Goal: Information Seeking & Learning: Learn about a topic

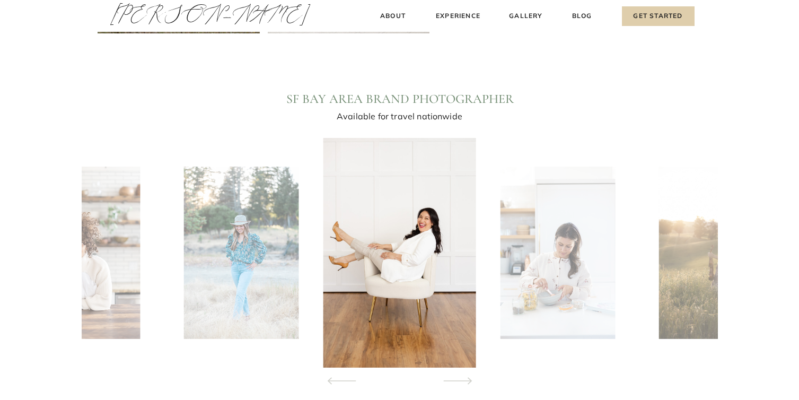
scroll to position [988, 0]
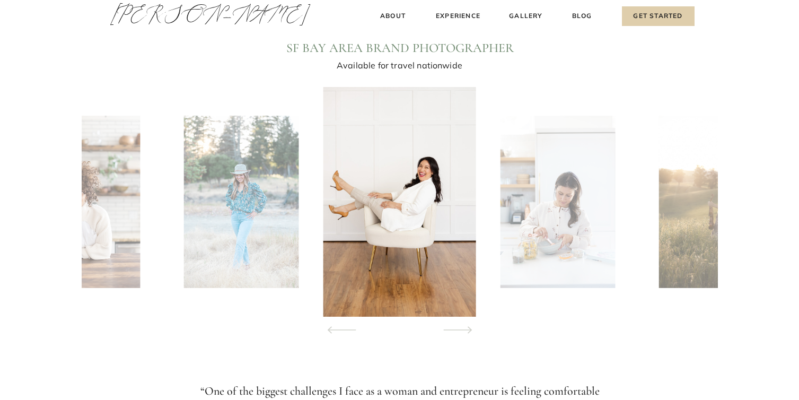
click at [554, 169] on img at bounding box center [558, 202] width 115 height 172
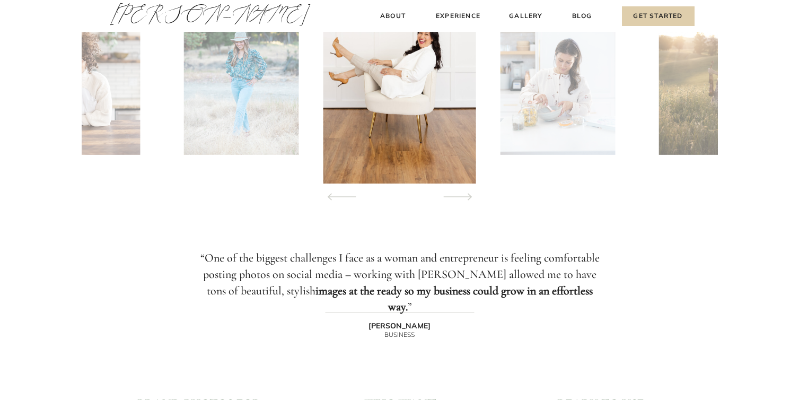
scroll to position [1179, 0]
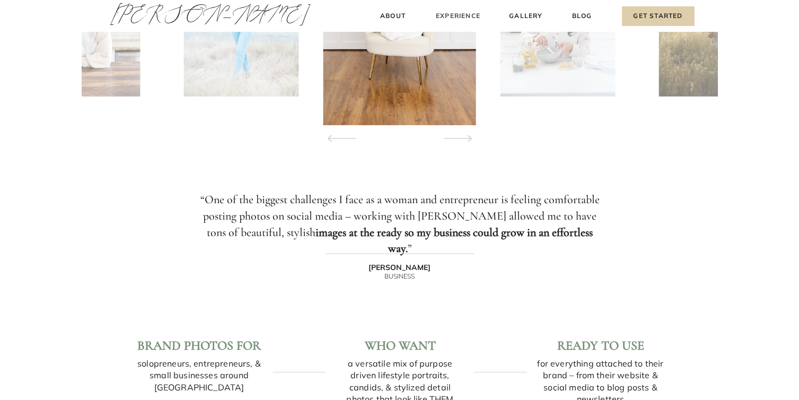
click at [463, 18] on h3 "Experience" at bounding box center [458, 16] width 47 height 11
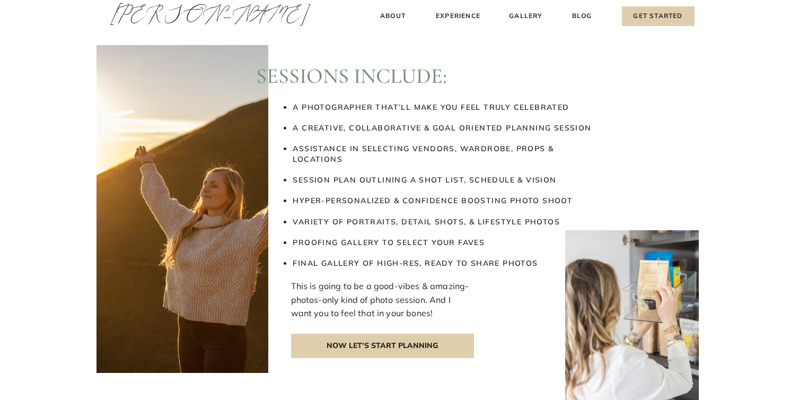
scroll to position [1410, 0]
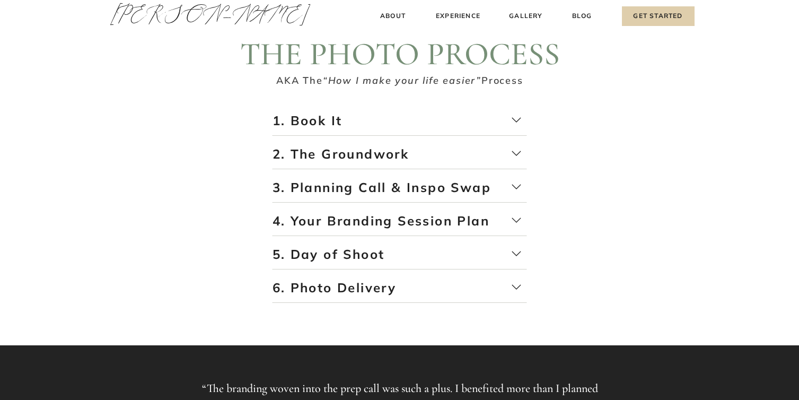
click at [512, 116] on p "1. Book It" at bounding box center [400, 124] width 255 height 24
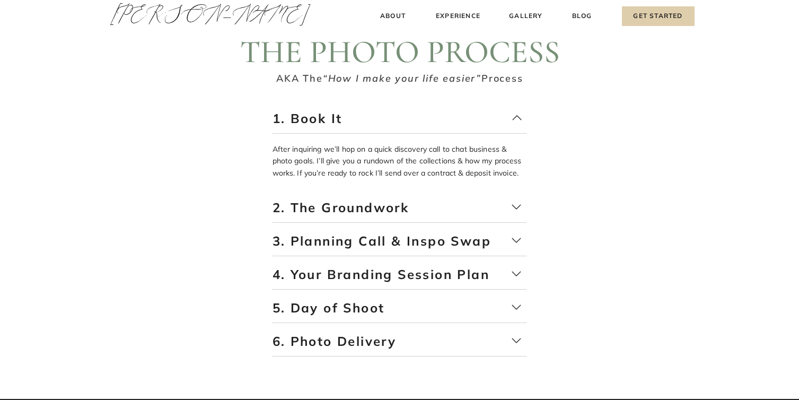
click at [512, 116] on p "1. Book It" at bounding box center [400, 122] width 255 height 24
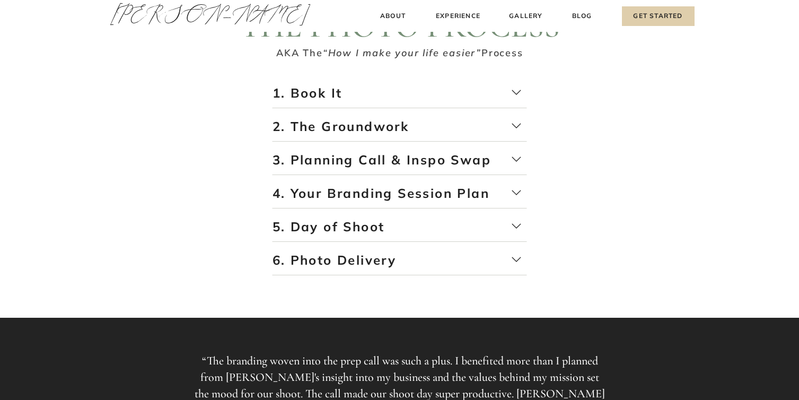
scroll to position [1832, 0]
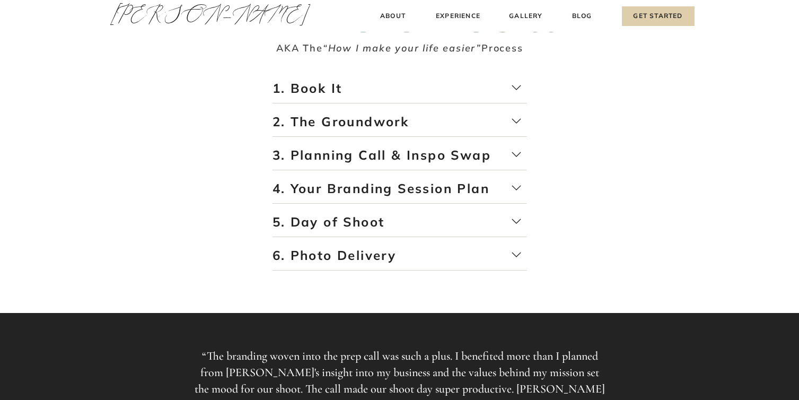
click at [508, 128] on p "2. The Groundwork" at bounding box center [400, 125] width 255 height 24
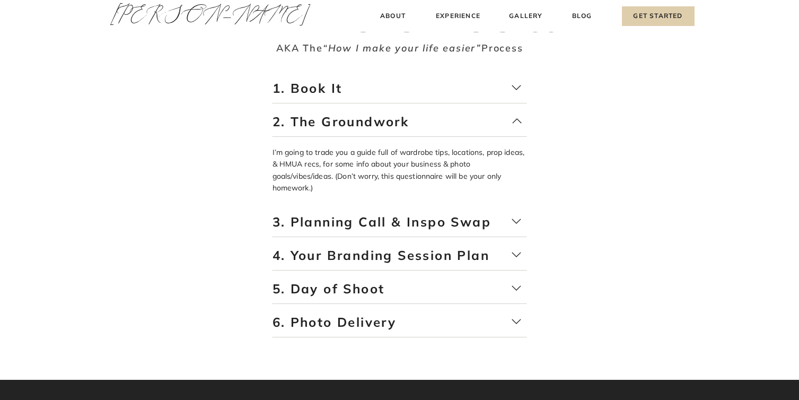
click at [508, 128] on p "2. The Groundwork" at bounding box center [400, 125] width 255 height 24
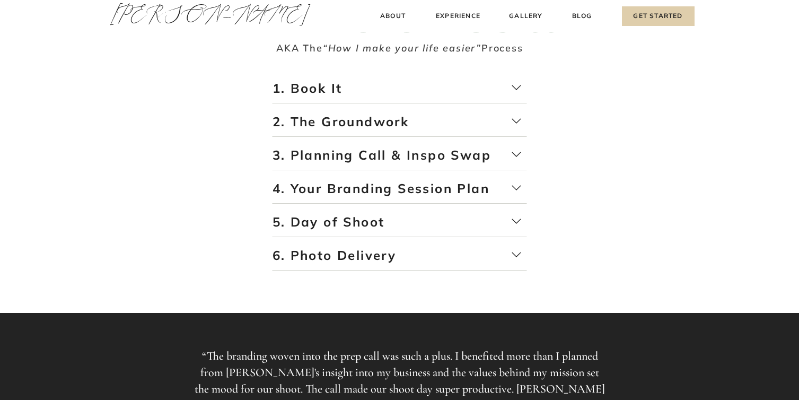
click at [511, 151] on p "3. Planning Call & Inspo Swap" at bounding box center [400, 158] width 255 height 24
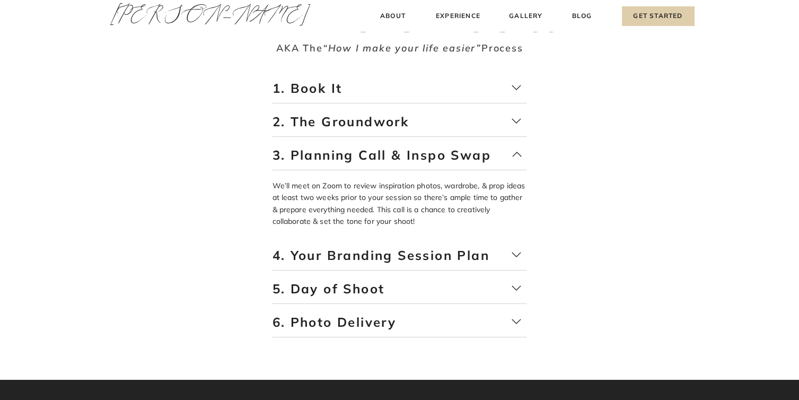
click at [511, 151] on p "3. Planning Call & Inspo Swap" at bounding box center [400, 158] width 255 height 24
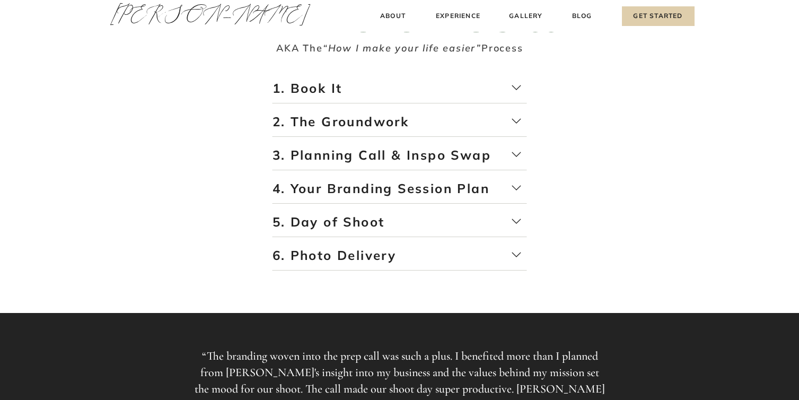
click at [516, 187] on p "4. Your Branding Session Plan" at bounding box center [400, 192] width 255 height 24
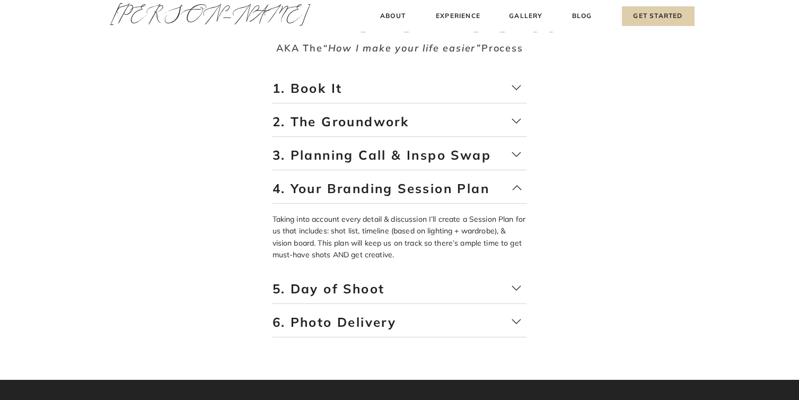
click at [516, 187] on p "4. Your Branding Session Plan" at bounding box center [400, 192] width 255 height 24
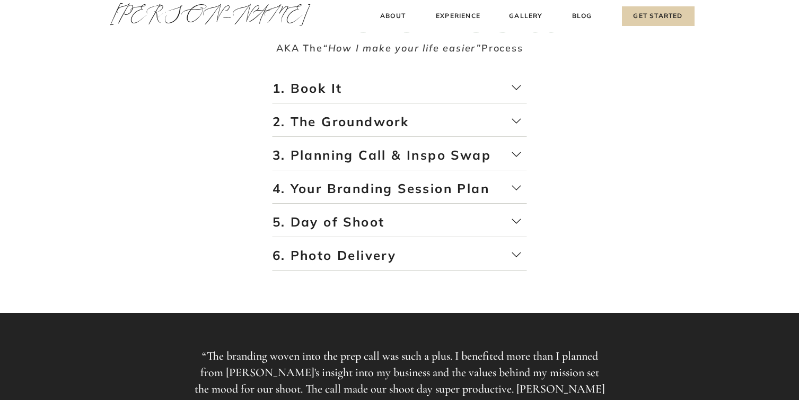
click at [517, 220] on p "5. Day of Shoot" at bounding box center [400, 225] width 255 height 24
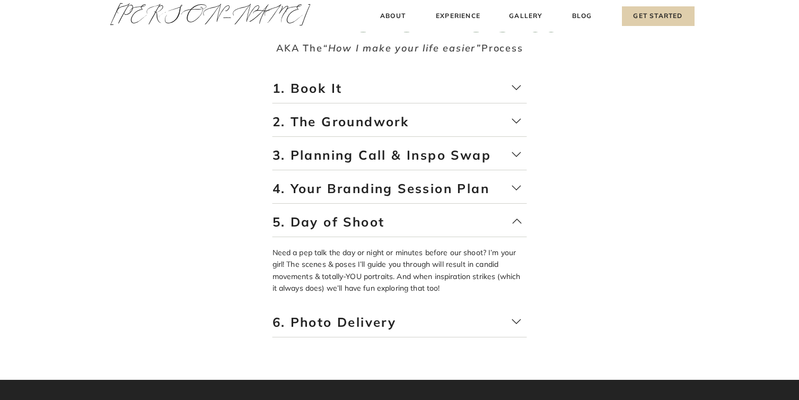
click at [518, 220] on p "5. Day of Shoot" at bounding box center [400, 225] width 255 height 24
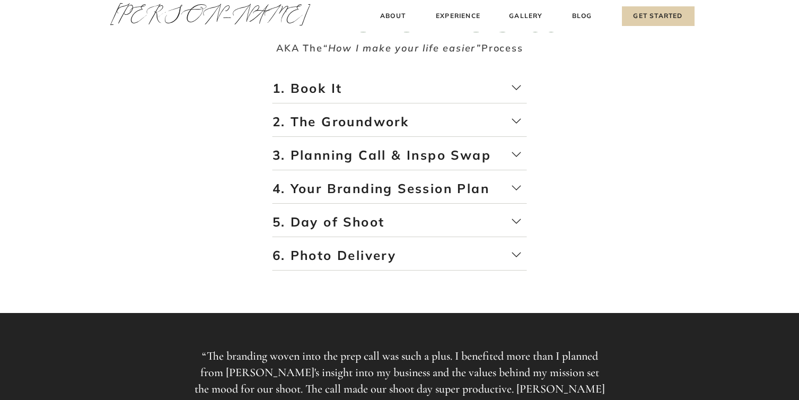
click at [518, 249] on p "6. Photo Delivery" at bounding box center [400, 259] width 255 height 24
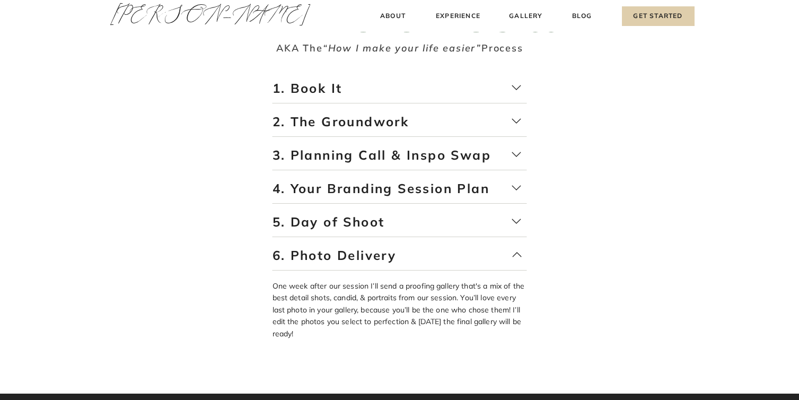
click at [518, 249] on p "6. Photo Delivery" at bounding box center [400, 259] width 255 height 24
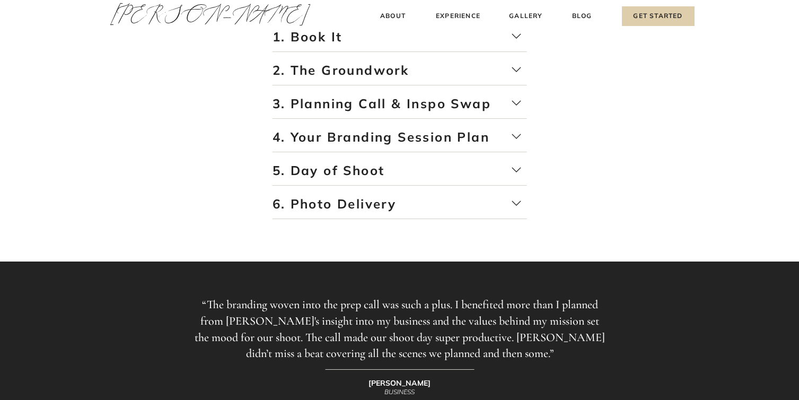
scroll to position [1886, 0]
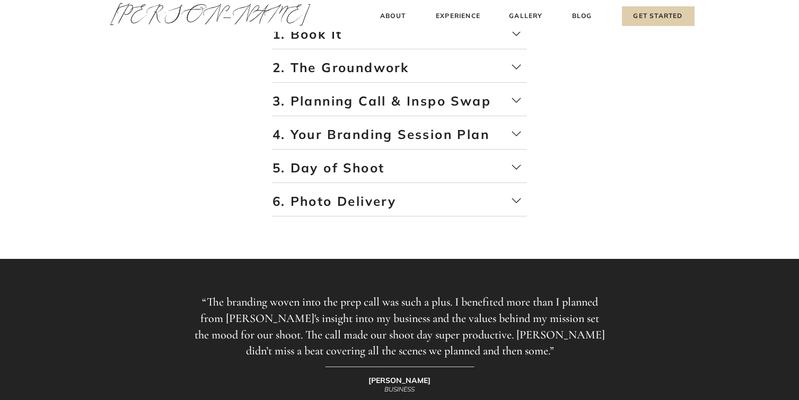
click at [507, 199] on p "6. Photo Delivery" at bounding box center [400, 205] width 255 height 24
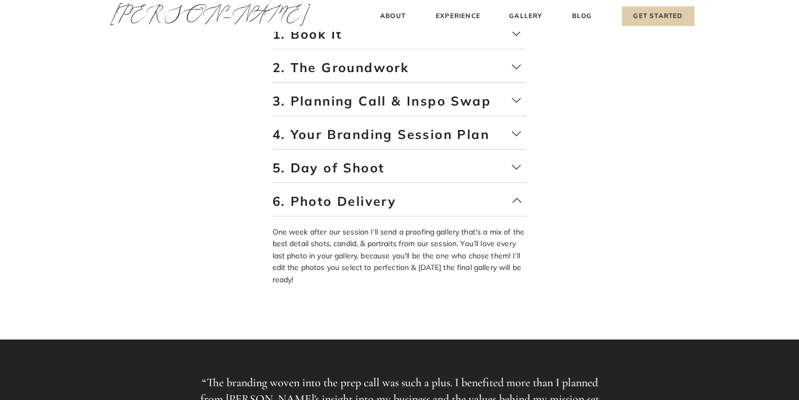
click at [513, 200] on p "6. Photo Delivery" at bounding box center [400, 205] width 255 height 24
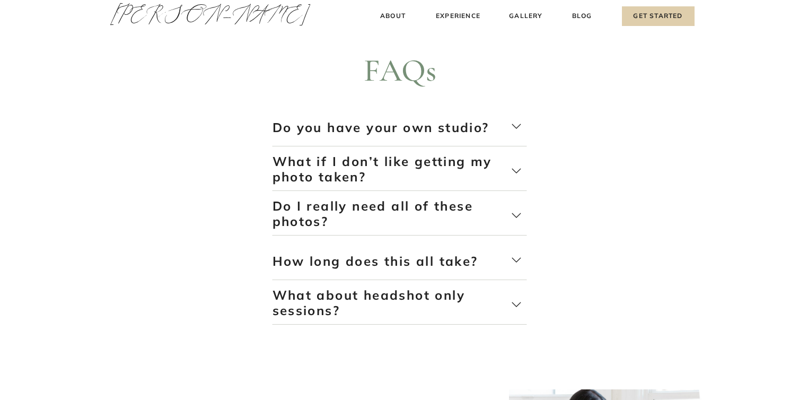
scroll to position [2309, 0]
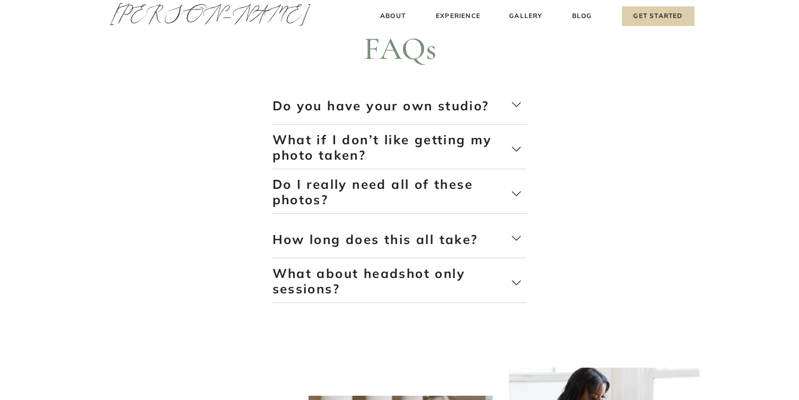
click at [514, 108] on icon at bounding box center [516, 104] width 11 height 11
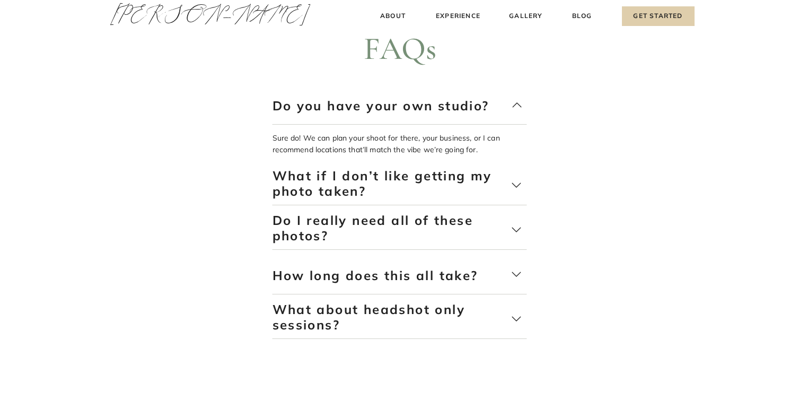
click at [514, 108] on icon at bounding box center [517, 105] width 11 height 11
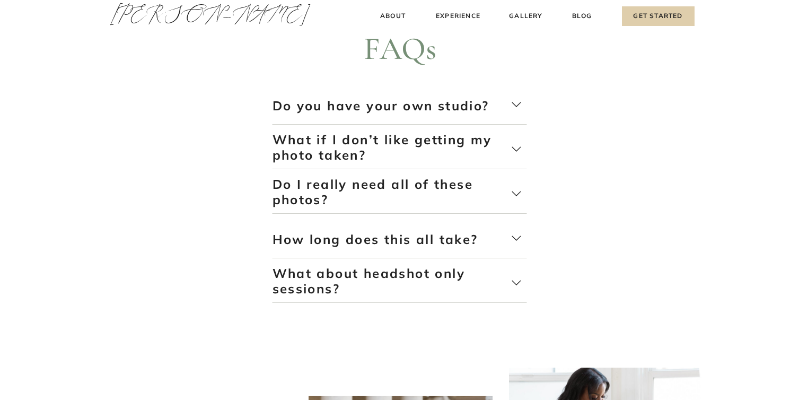
click at [506, 146] on p "What if I don’t like getting my photo taken?" at bounding box center [392, 147] width 239 height 31
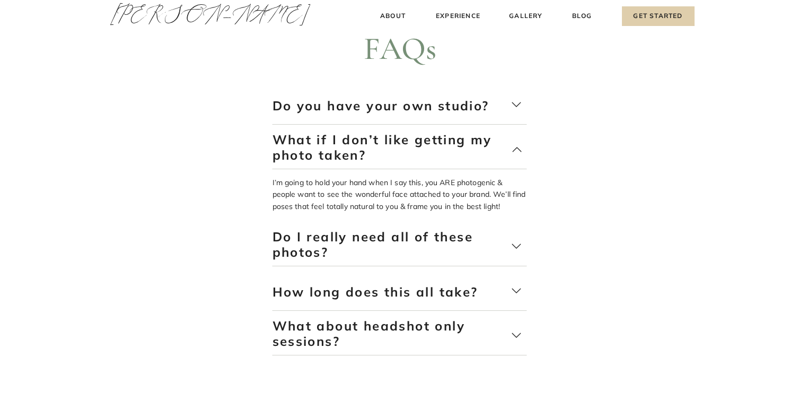
click at [506, 146] on p "What if I don’t like getting my photo taken?" at bounding box center [392, 147] width 239 height 31
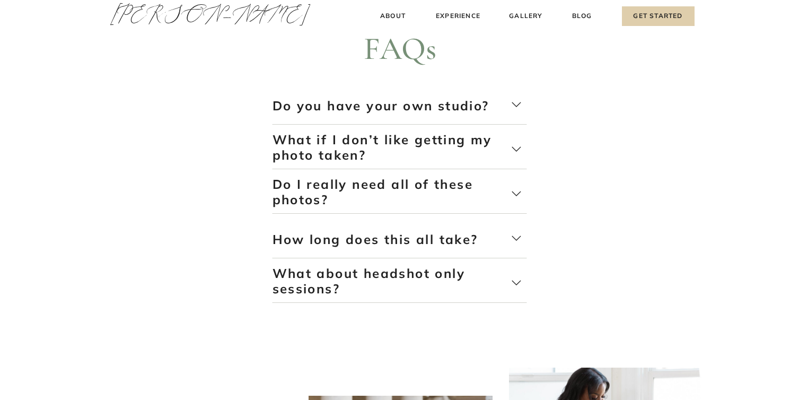
click at [511, 197] on p "Do I really need all of these photos?" at bounding box center [392, 192] width 239 height 31
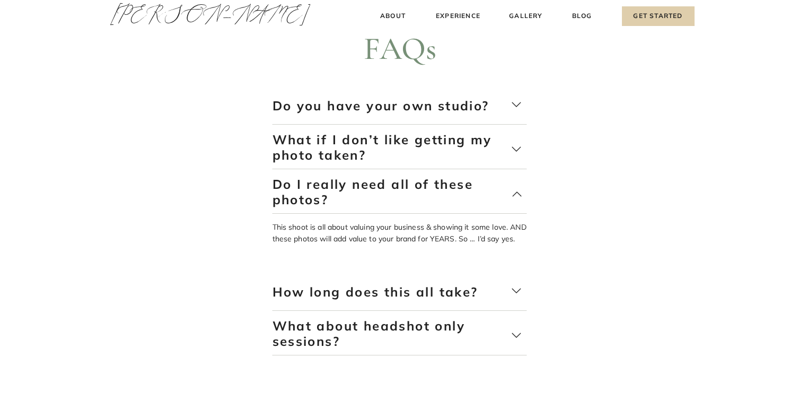
click at [511, 197] on p "Do I really need all of these photos?" at bounding box center [392, 192] width 239 height 31
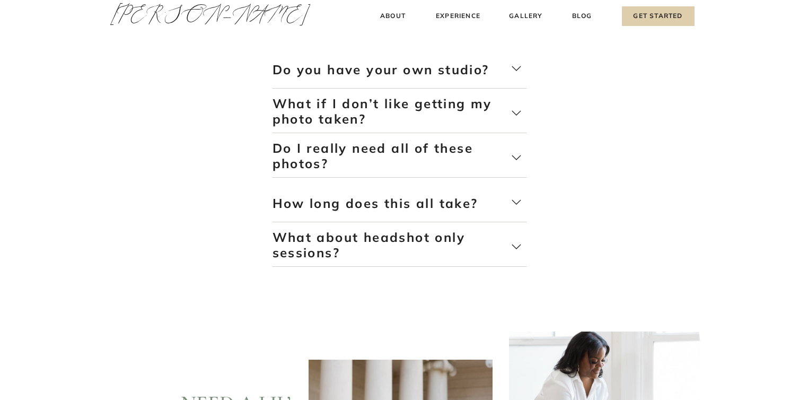
scroll to position [2359, 0]
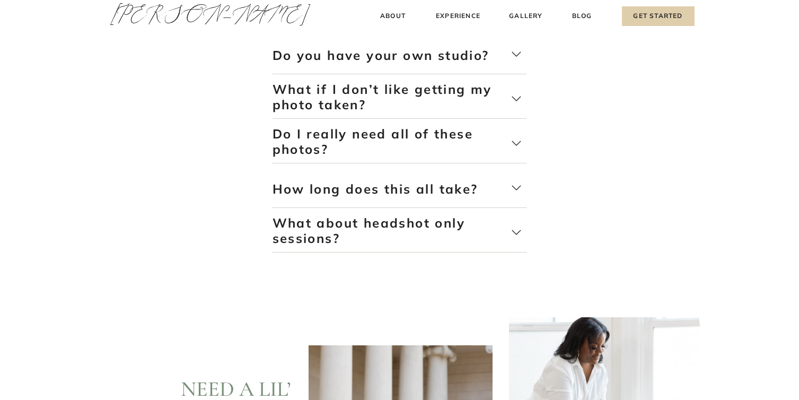
click at [518, 190] on icon at bounding box center [516, 187] width 11 height 11
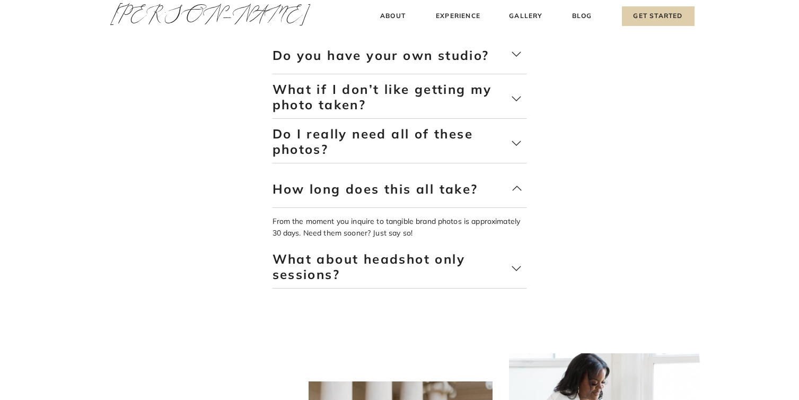
click at [518, 190] on icon at bounding box center [517, 188] width 11 height 11
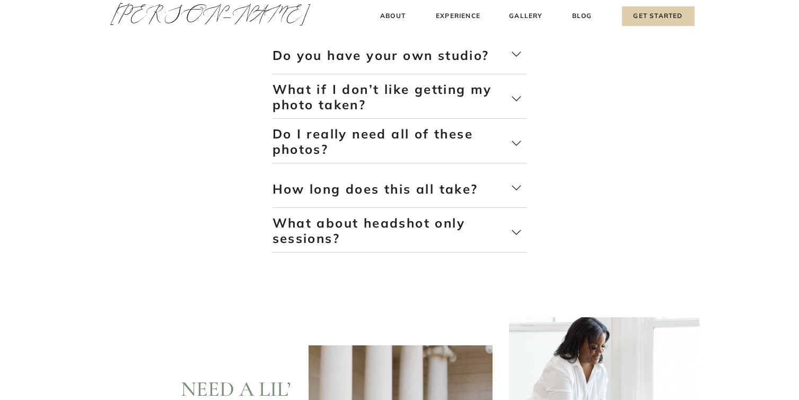
click at [513, 229] on icon at bounding box center [516, 232] width 11 height 11
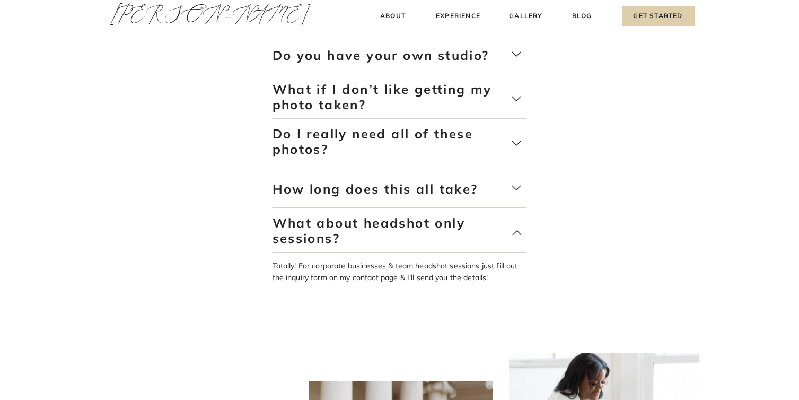
drag, startPoint x: 513, startPoint y: 229, endPoint x: 582, endPoint y: 221, distance: 69.4
click at [513, 229] on icon at bounding box center [517, 233] width 11 height 11
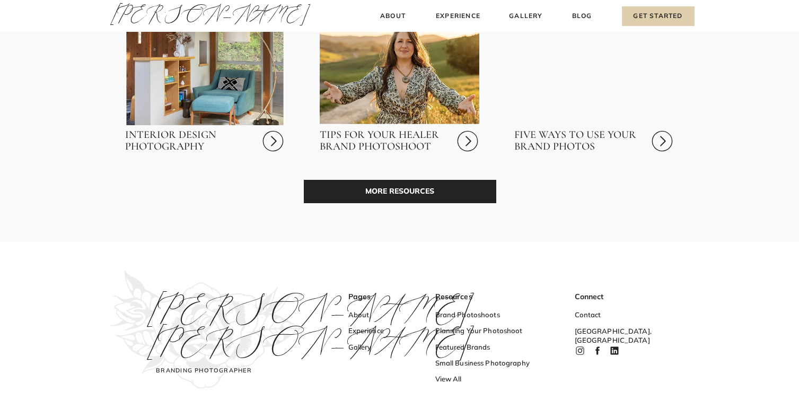
scroll to position [3246, 0]
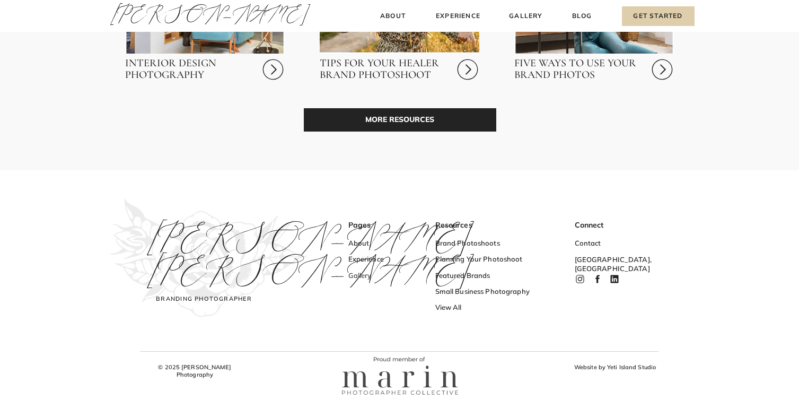
click at [357, 276] on h3 "Gallery" at bounding box center [379, 276] width 63 height 11
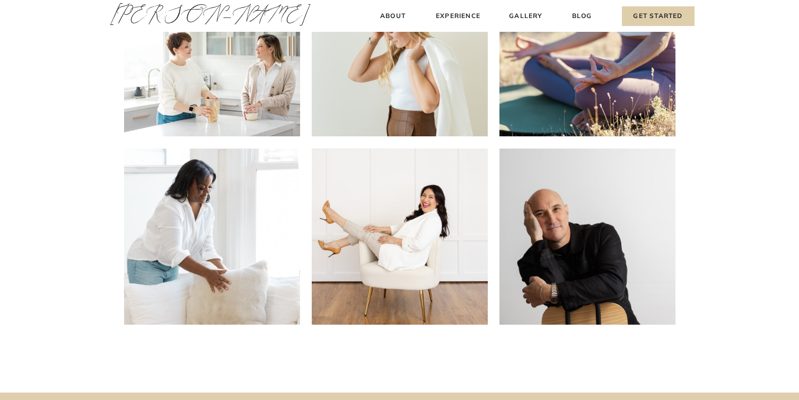
scroll to position [296, 0]
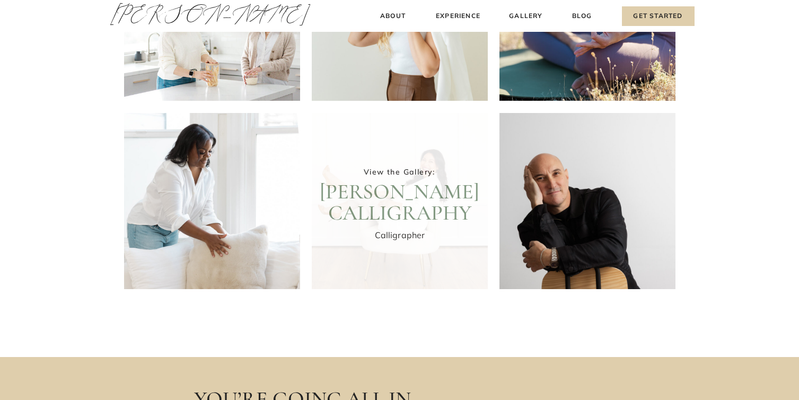
click at [449, 170] on div at bounding box center [400, 201] width 176 height 176
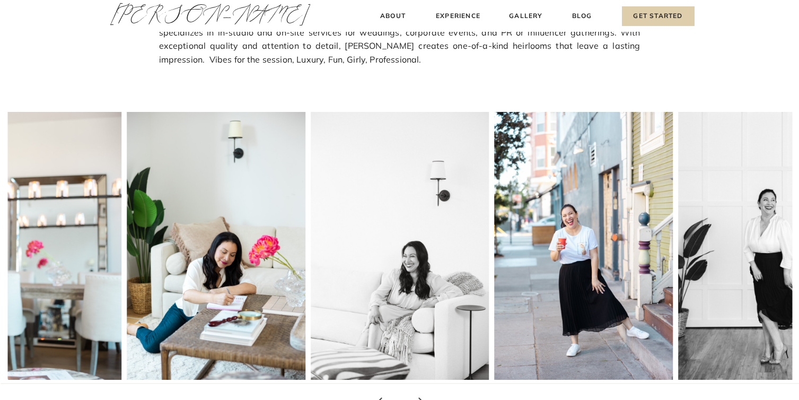
scroll to position [158, 0]
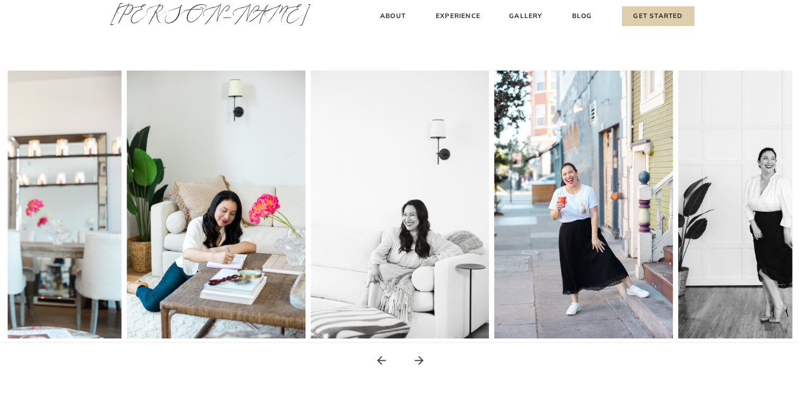
click at [722, 182] on img at bounding box center [767, 205] width 179 height 268
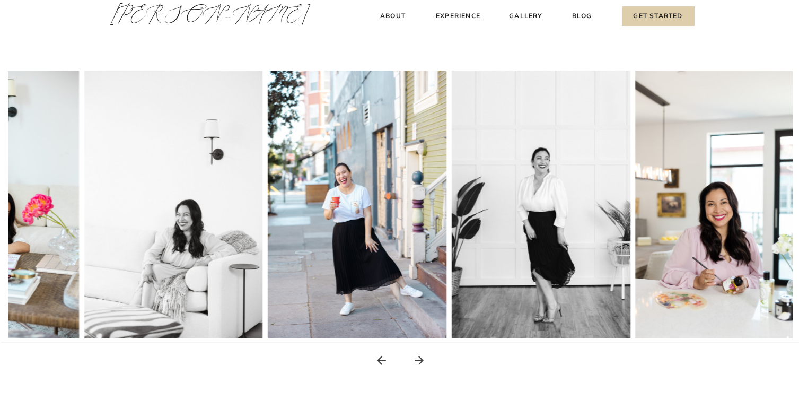
click at [454, 184] on img at bounding box center [541, 205] width 179 height 268
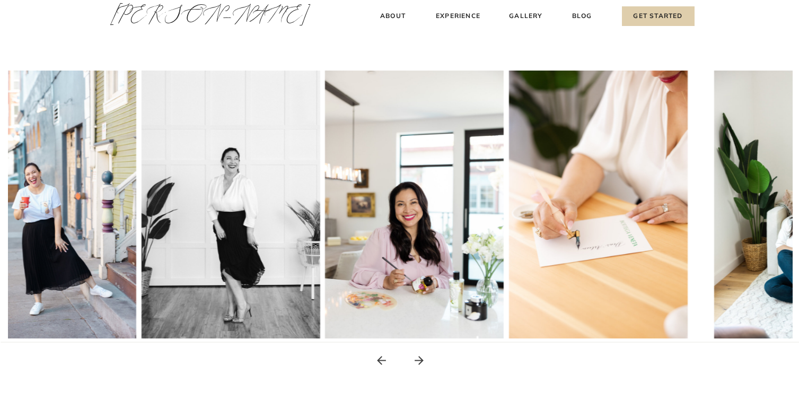
click at [371, 179] on img at bounding box center [414, 205] width 179 height 268
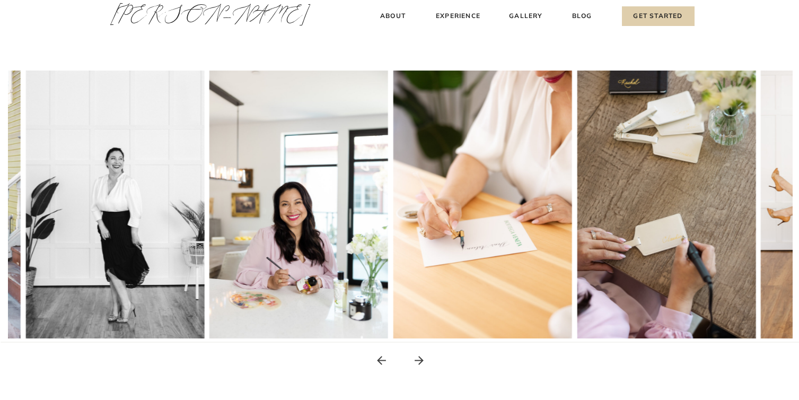
click at [578, 175] on img at bounding box center [667, 205] width 179 height 268
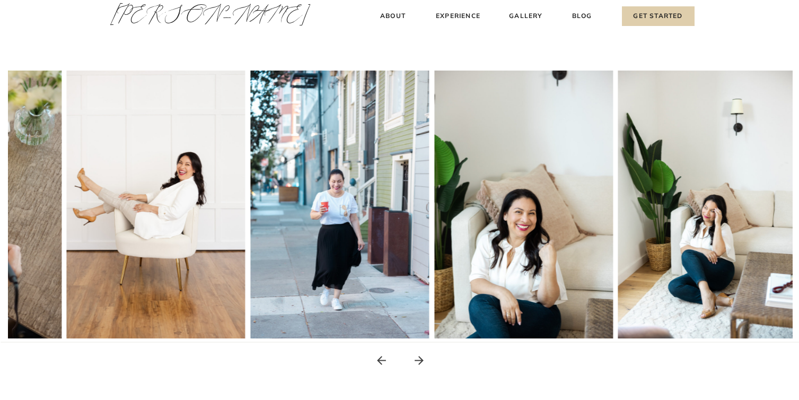
click at [279, 189] on img at bounding box center [339, 205] width 179 height 268
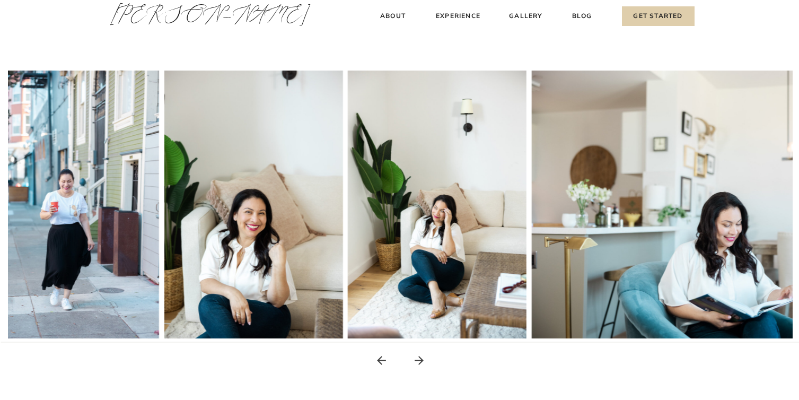
click at [411, 191] on img at bounding box center [437, 205] width 179 height 268
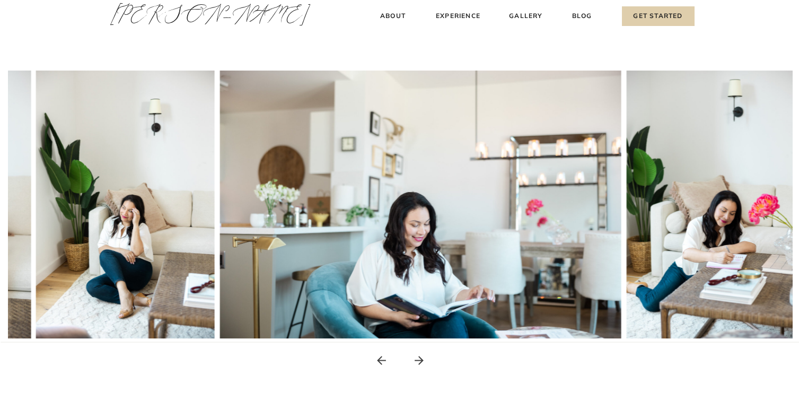
click at [290, 183] on img at bounding box center [420, 205] width 401 height 268
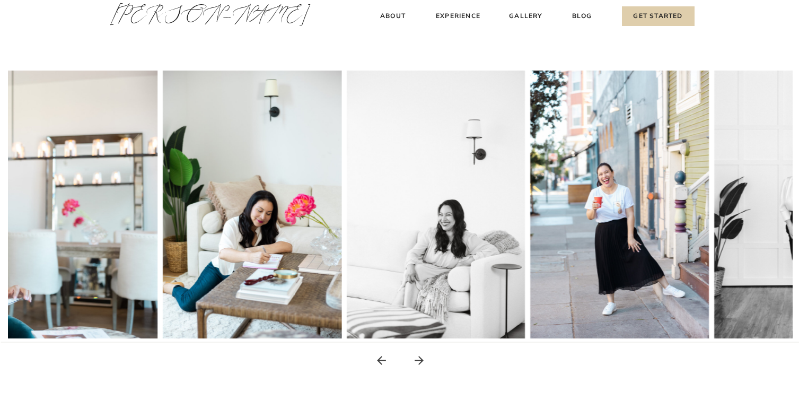
click at [232, 180] on img at bounding box center [252, 205] width 179 height 268
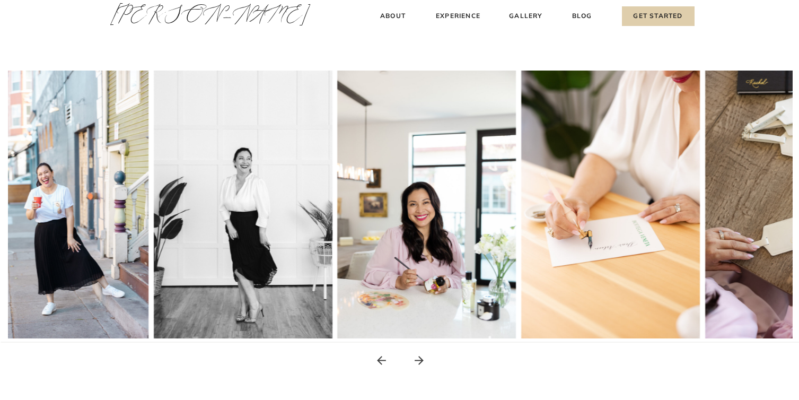
click at [155, 186] on img at bounding box center [243, 205] width 179 height 268
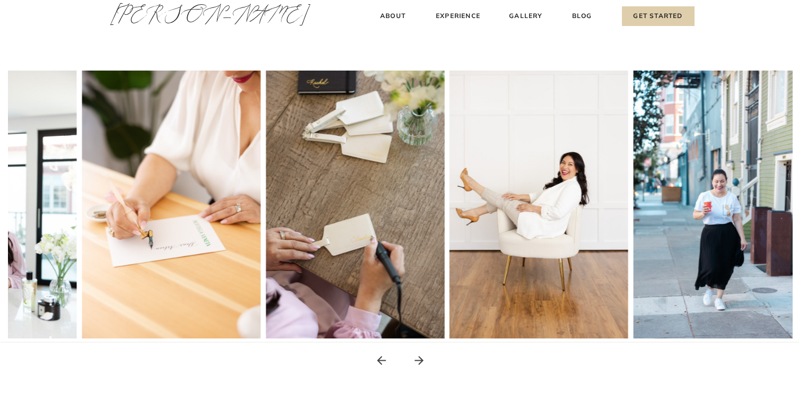
click at [266, 176] on img at bounding box center [355, 205] width 179 height 268
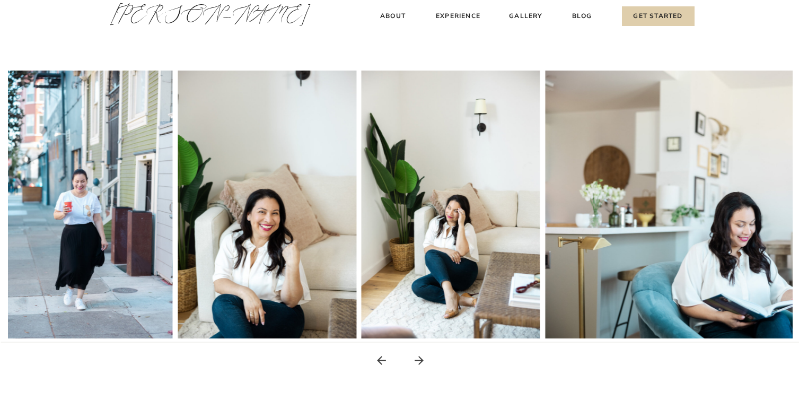
click at [226, 169] on img at bounding box center [267, 205] width 179 height 268
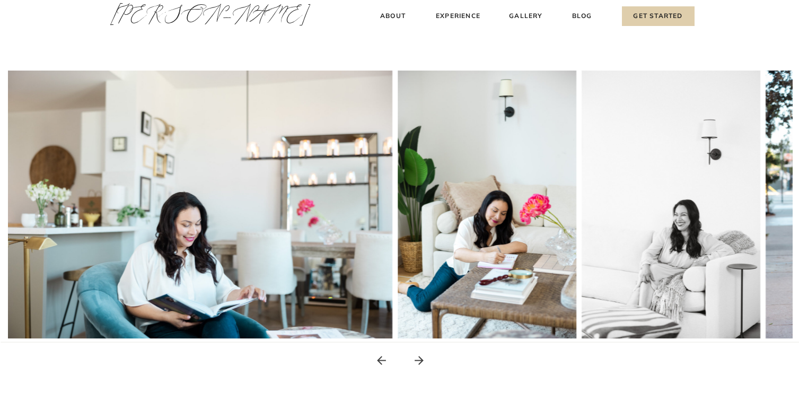
click at [204, 183] on img at bounding box center [191, 205] width 401 height 268
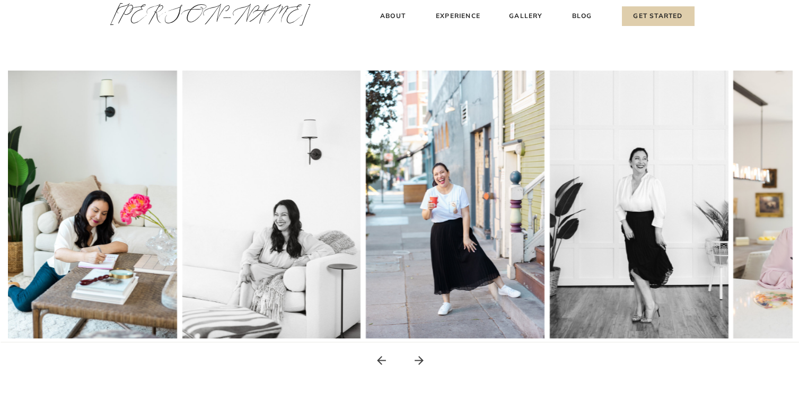
click at [366, 181] on img at bounding box center [455, 205] width 179 height 268
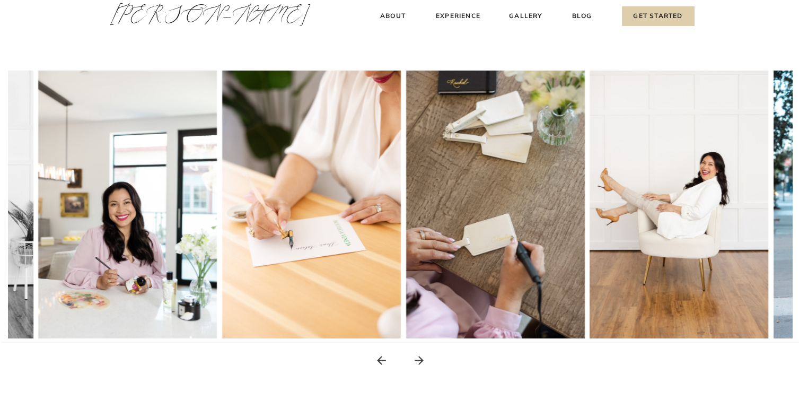
click at [234, 167] on img at bounding box center [311, 205] width 179 height 268
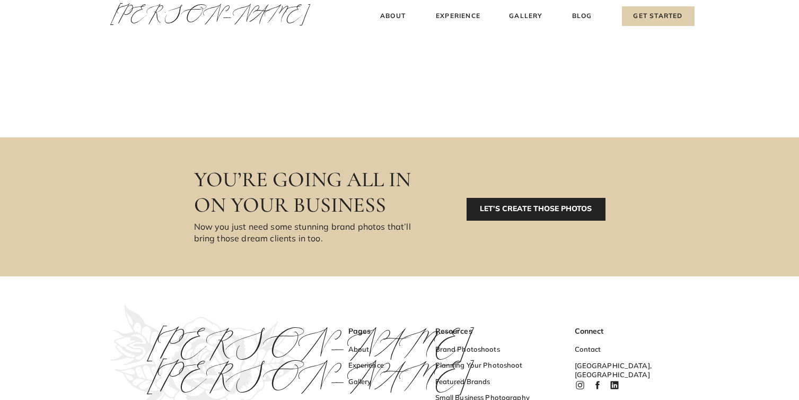
scroll to position [657, 0]
